Goal: Find specific page/section: Find specific page/section

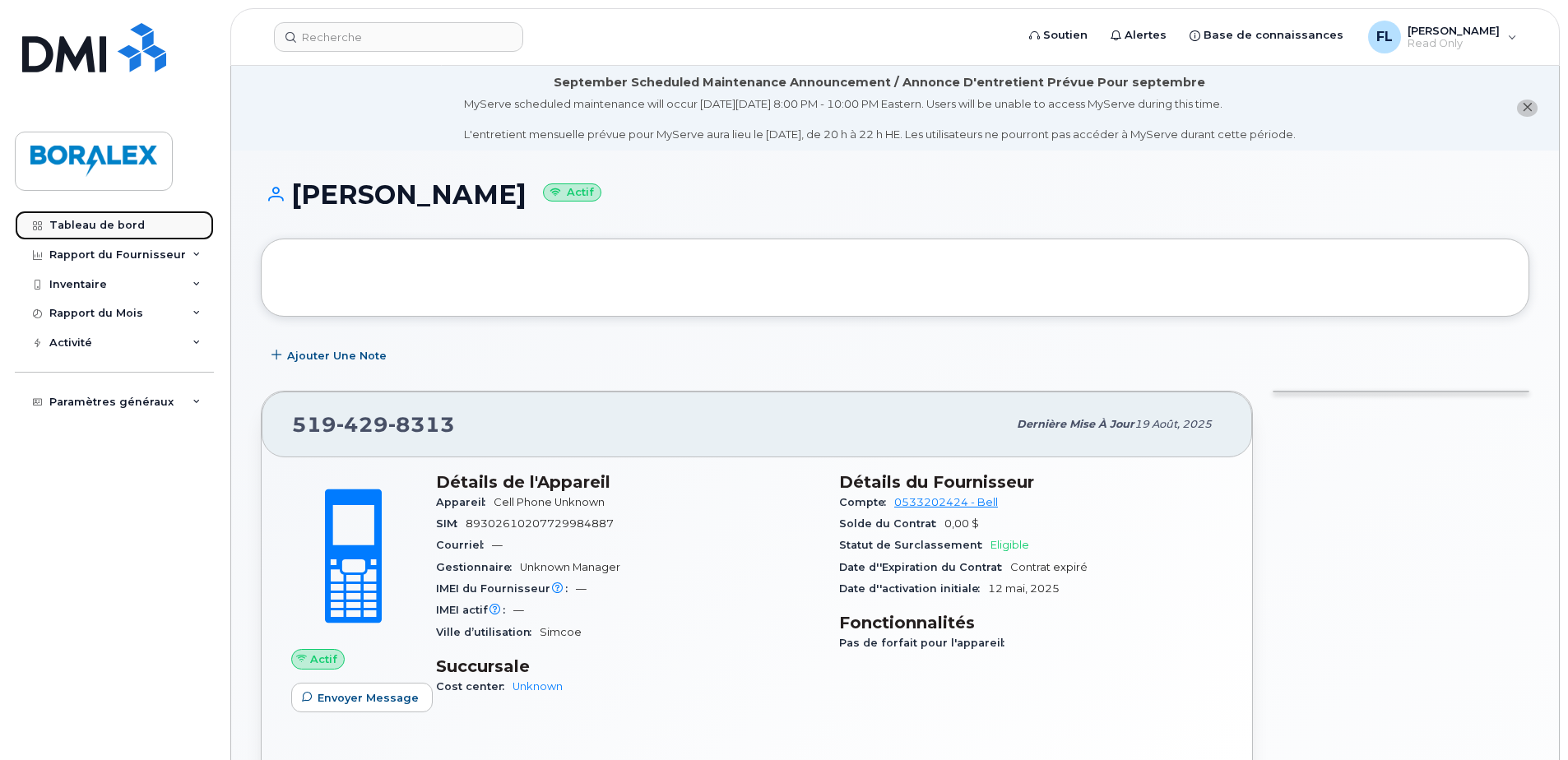
click at [85, 223] on div "Tableau de bord" at bounding box center [97, 225] width 95 height 13
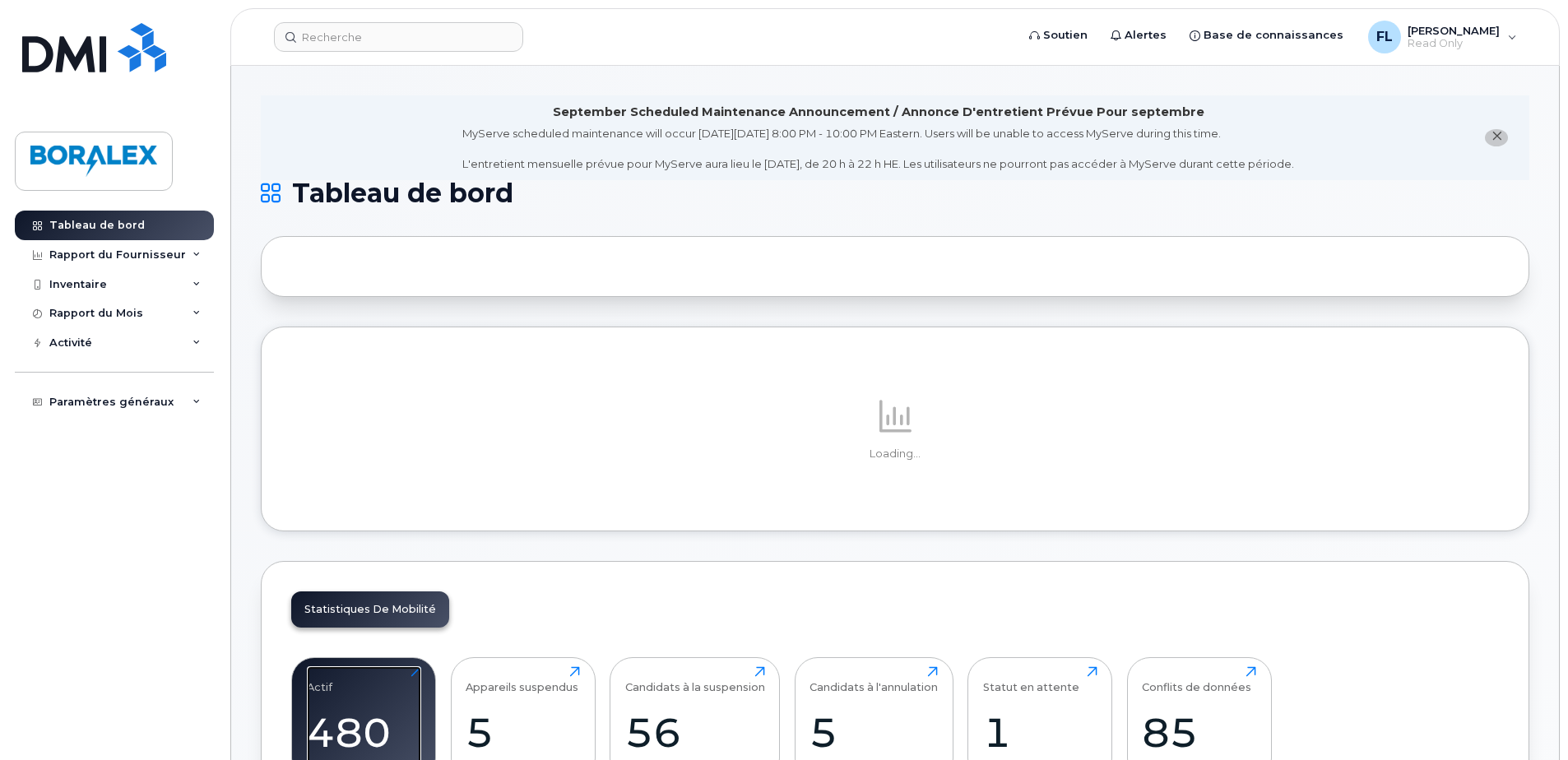
click at [368, 726] on div "480" at bounding box center [364, 733] width 115 height 49
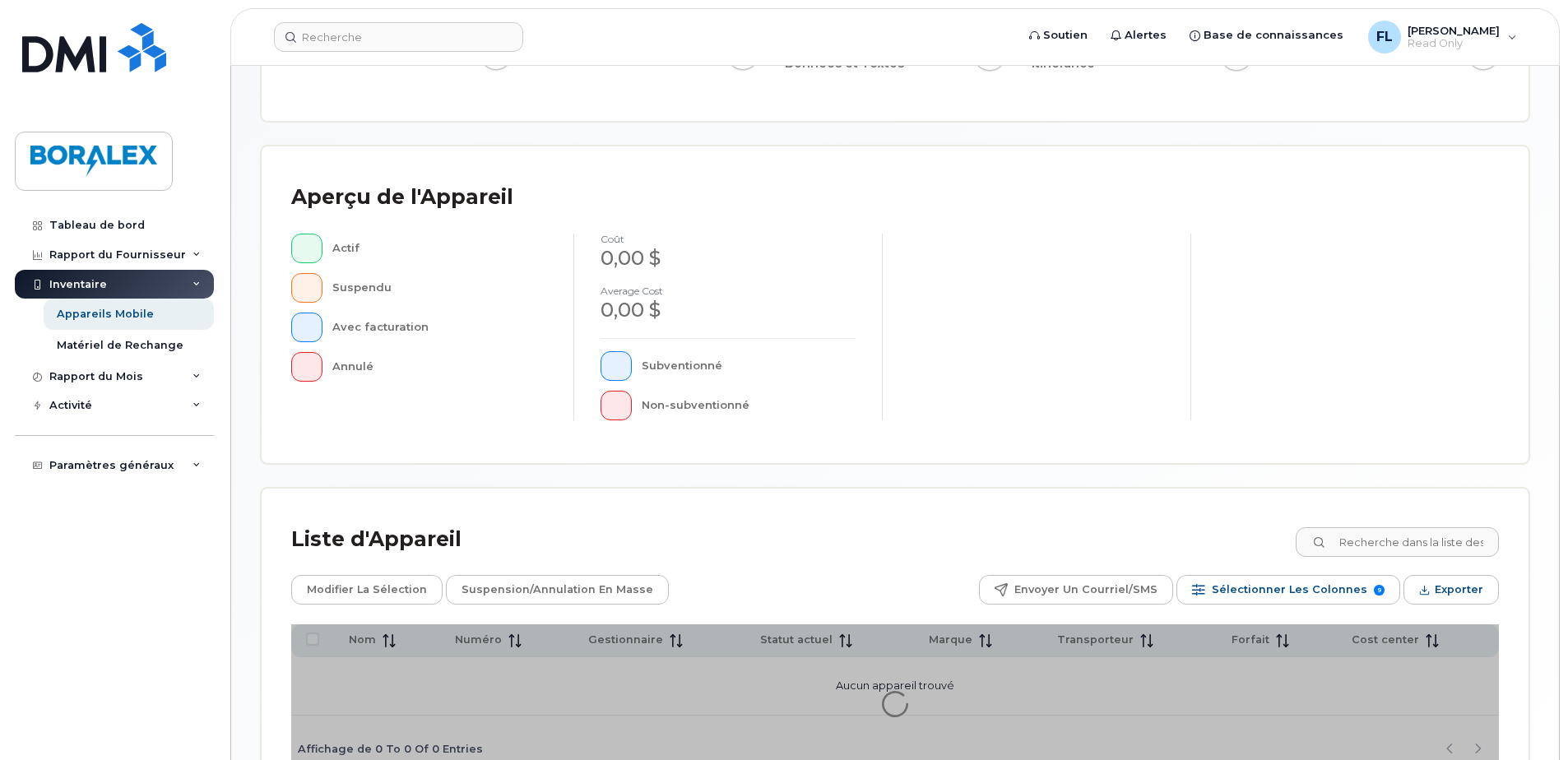
scroll to position [376, 0]
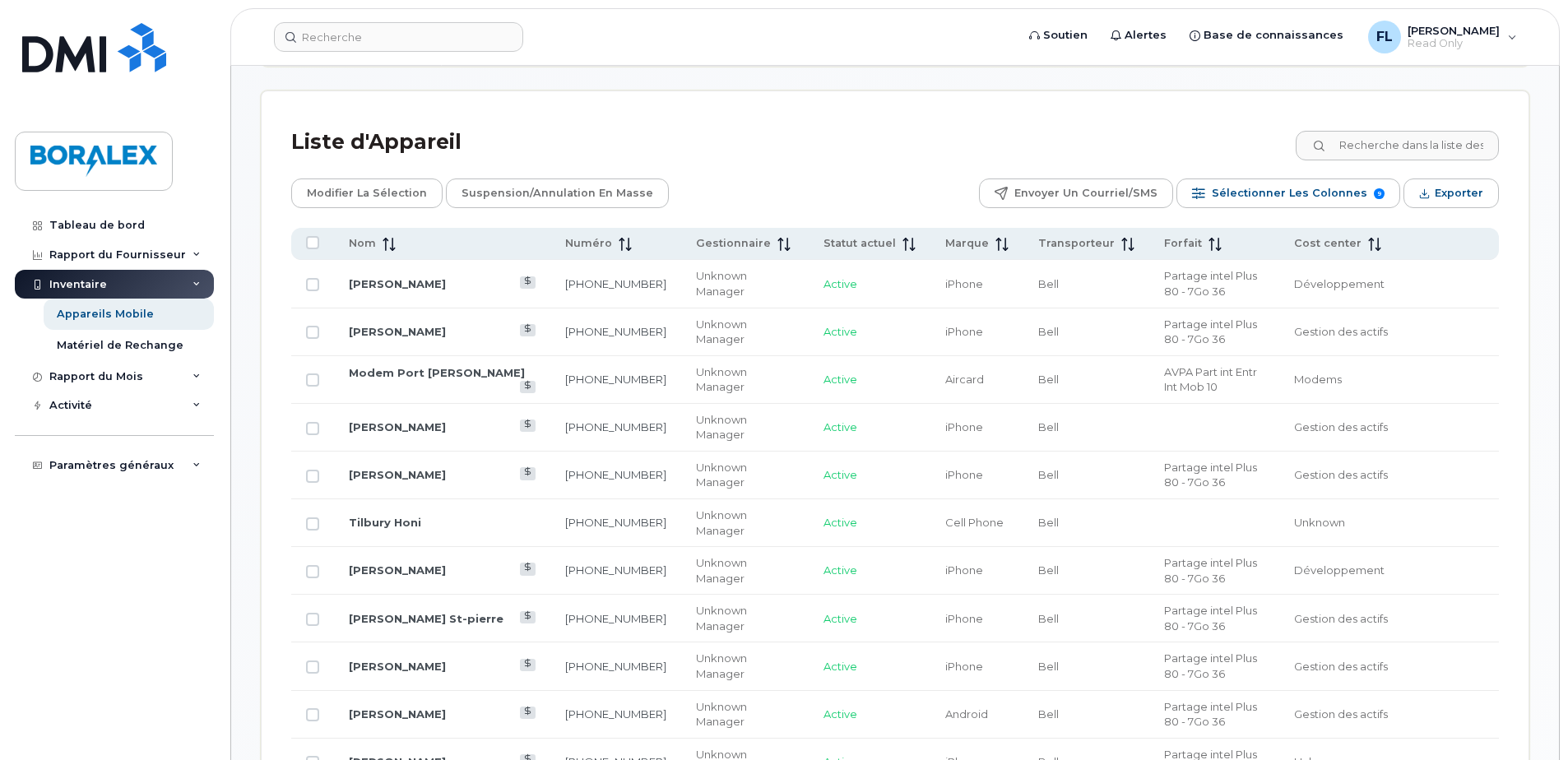
scroll to position [870, 0]
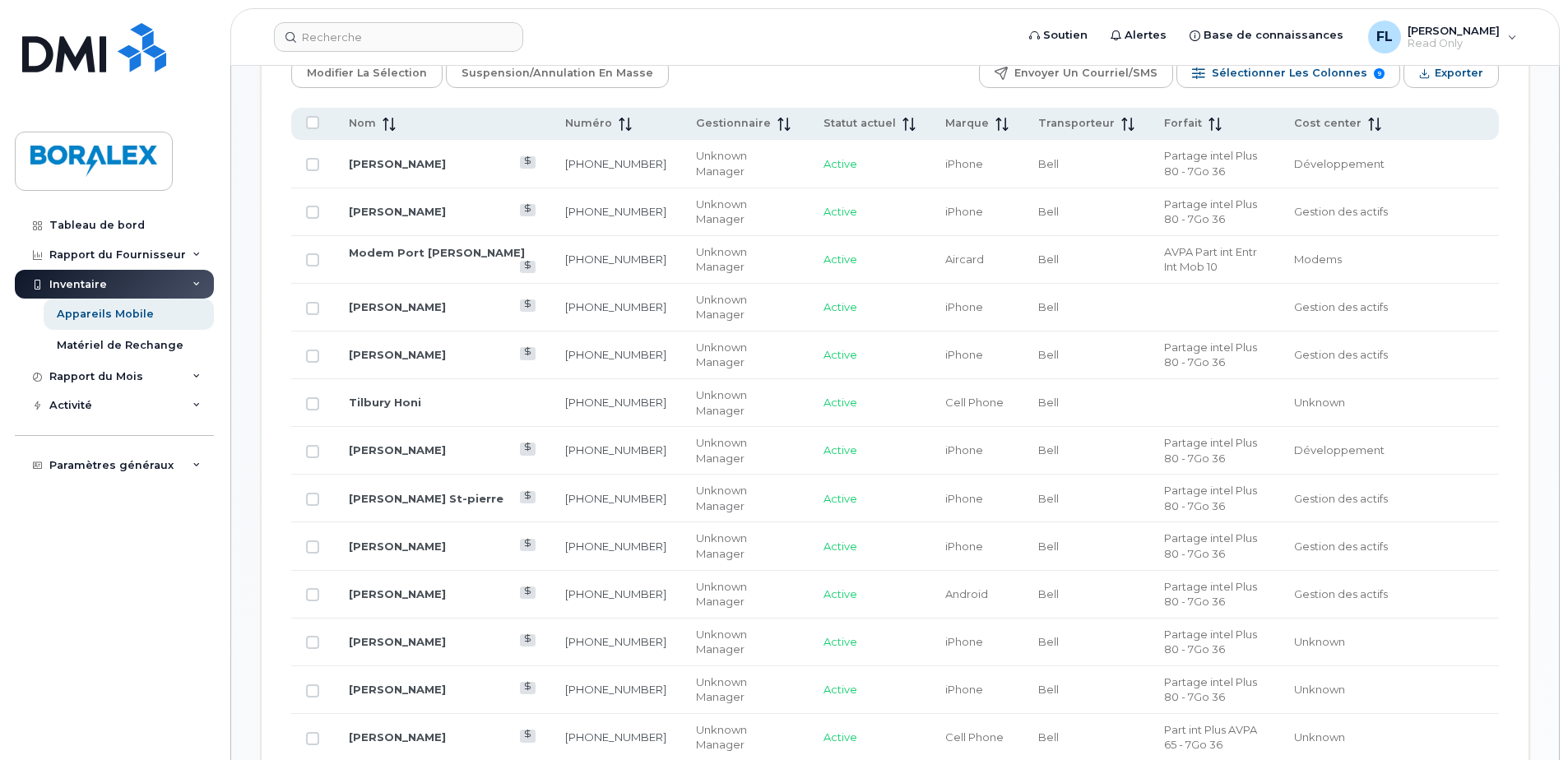
click at [592, 403] on td "[PHONE_NUMBER]" at bounding box center [616, 402] width 131 height 48
click at [385, 401] on link "Tilbury Honi" at bounding box center [385, 402] width 73 height 13
